Goal: Transaction & Acquisition: Book appointment/travel/reservation

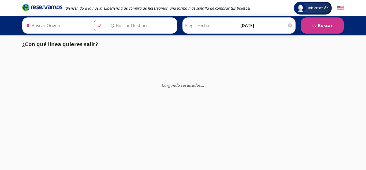
type input "Hermosillo, [GEOGRAPHIC_DATA]"
type input "[GEOGRAPHIC_DATA], [GEOGRAPHIC_DATA]"
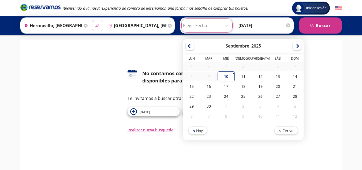
click at [213, 27] on input "Elegir Fecha" at bounding box center [207, 25] width 48 height 13
click at [128, 59] on div "126 No contamos con horarios disponibles para esta fecha Te invitamos a buscar …" at bounding box center [181, 89] width 314 height 87
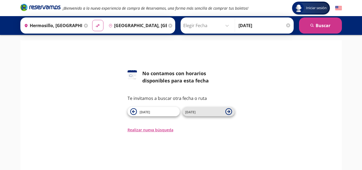
click at [208, 114] on span "[DATE]" at bounding box center [204, 111] width 38 height 6
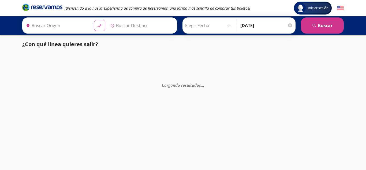
type input "Hermosillo, [GEOGRAPHIC_DATA]"
type input "[GEOGRAPHIC_DATA], [GEOGRAPHIC_DATA]"
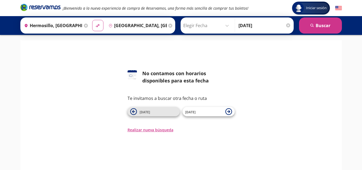
click at [173, 113] on span "[DATE]" at bounding box center [159, 111] width 38 height 6
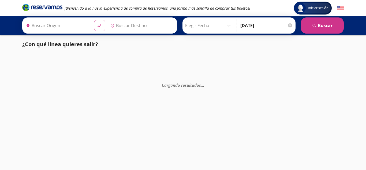
type input "[GEOGRAPHIC_DATA], [GEOGRAPHIC_DATA]"
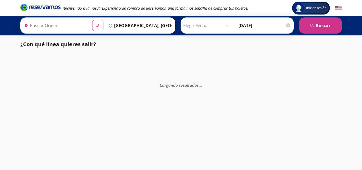
type input "Hermosillo, [GEOGRAPHIC_DATA]"
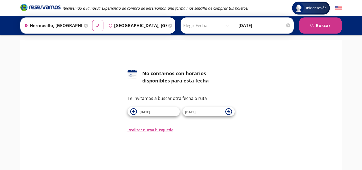
click at [173, 113] on span "[DATE]" at bounding box center [159, 111] width 38 height 6
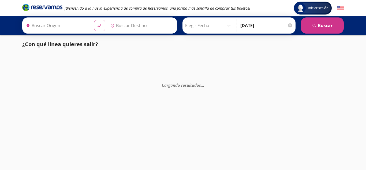
type input "Hermosillo, [GEOGRAPHIC_DATA]"
type input "[GEOGRAPHIC_DATA], [GEOGRAPHIC_DATA]"
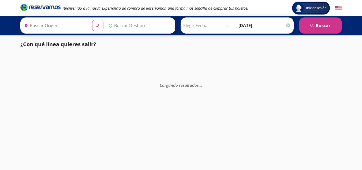
type input "Hermosillo, [GEOGRAPHIC_DATA]"
type input "[GEOGRAPHIC_DATA], [GEOGRAPHIC_DATA]"
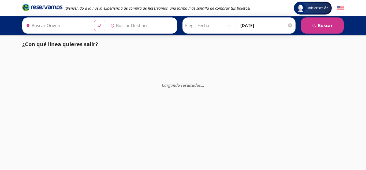
type input "Hermosillo, [GEOGRAPHIC_DATA]"
type input "[GEOGRAPHIC_DATA], [GEOGRAPHIC_DATA]"
type input "Hermosillo, [GEOGRAPHIC_DATA]"
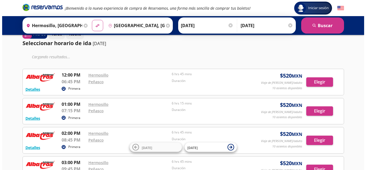
scroll to position [26, 0]
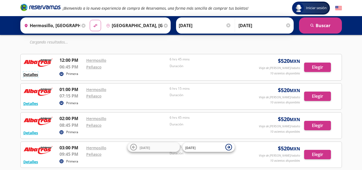
click at [36, 74] on button "Detalles" at bounding box center [30, 75] width 15 height 6
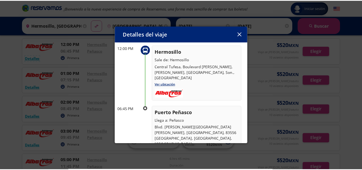
scroll to position [35, 0]
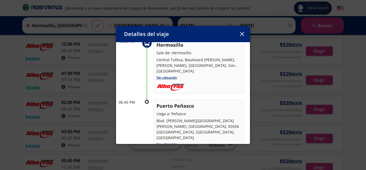
click at [241, 31] on button "button" at bounding box center [242, 34] width 8 height 8
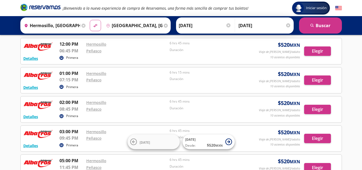
drag, startPoint x: 318, startPoint y: 54, endPoint x: 336, endPoint y: 53, distance: 18.0
click at [336, 53] on div "Elegir" at bounding box center [321, 50] width 35 height 9
click at [322, 53] on button "Elegir" at bounding box center [317, 50] width 27 height 9
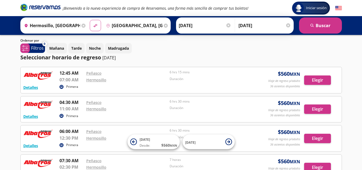
scroll to position [31, 0]
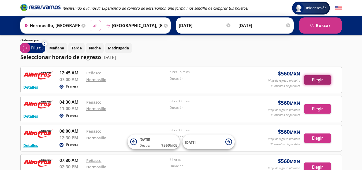
click at [315, 78] on button "Elegir" at bounding box center [317, 79] width 27 height 9
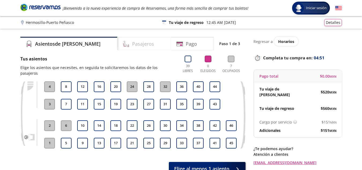
click at [132, 46] on h4 "Pasajeros" at bounding box center [143, 43] width 22 height 7
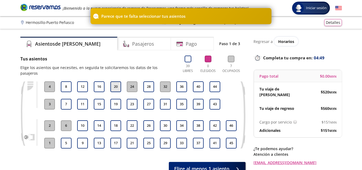
click at [116, 81] on button "20" at bounding box center [115, 86] width 11 height 11
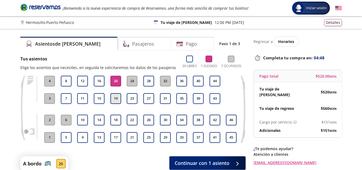
click at [116, 98] on button "19" at bounding box center [115, 98] width 11 height 11
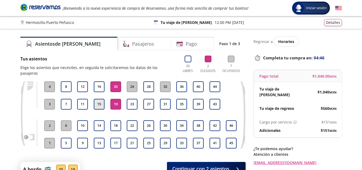
click at [101, 99] on button "15" at bounding box center [99, 104] width 11 height 11
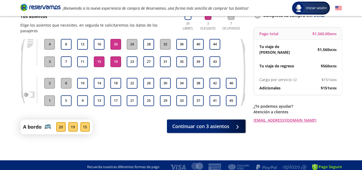
scroll to position [46, 0]
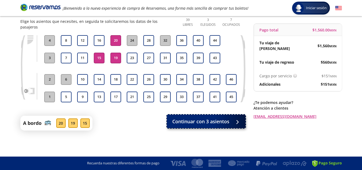
click at [220, 121] on button "Continuar con 3 asientos" at bounding box center [206, 121] width 79 height 13
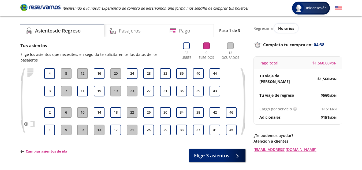
scroll to position [13, 0]
click at [180, 85] on button "35" at bounding box center [181, 90] width 11 height 11
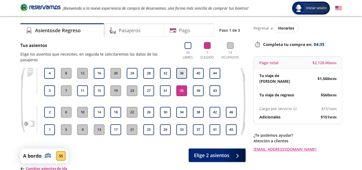
click at [182, 70] on button "36" at bounding box center [181, 73] width 11 height 11
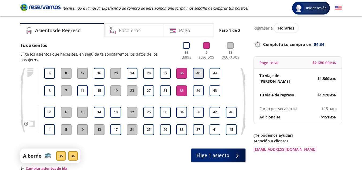
click at [197, 68] on button "40" at bounding box center [198, 73] width 11 height 11
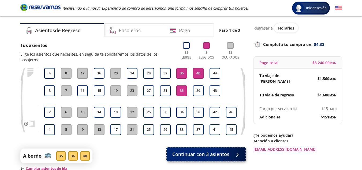
click at [212, 150] on span "Continuar con 3 asientos" at bounding box center [200, 153] width 57 height 7
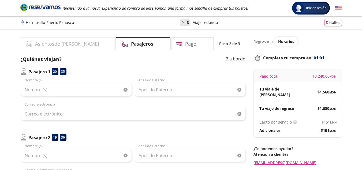
click at [67, 42] on h4 "Asientos de Ida" at bounding box center [67, 43] width 64 height 7
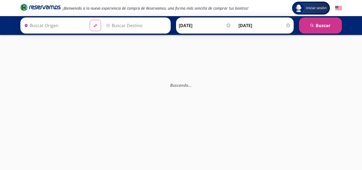
type input "Hermosillo, [GEOGRAPHIC_DATA]"
type input "[GEOGRAPHIC_DATA], [GEOGRAPHIC_DATA]"
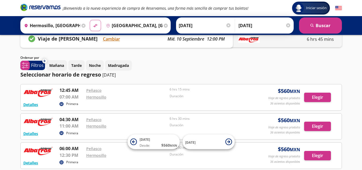
scroll to position [13, 0]
click at [84, 68] on button "Tarde" at bounding box center [76, 65] width 16 height 10
